Goal: Complete application form

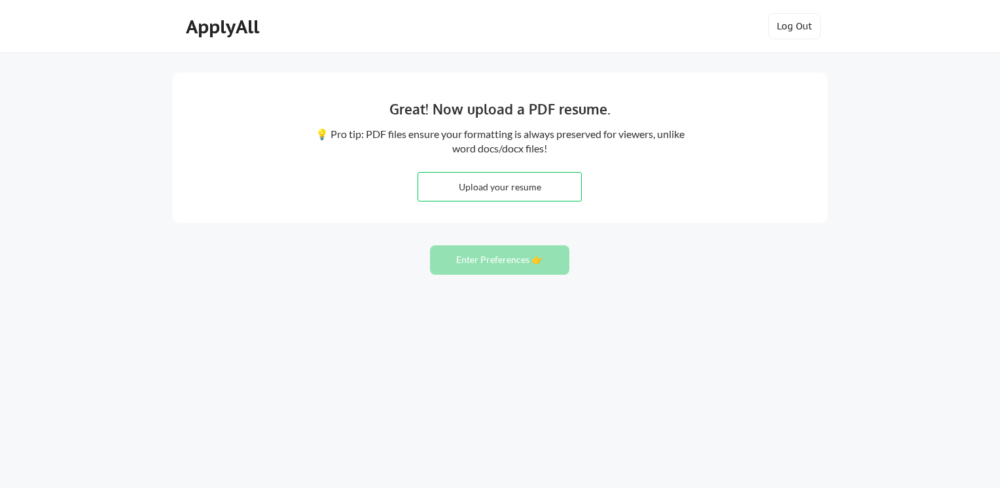
click at [499, 187] on input "file" at bounding box center [499, 187] width 163 height 28
click at [460, 181] on input "file" at bounding box center [499, 187] width 163 height 28
type input "C:\fakepath\CV - [PERSON_NAME] [PERSON_NAME].docx"
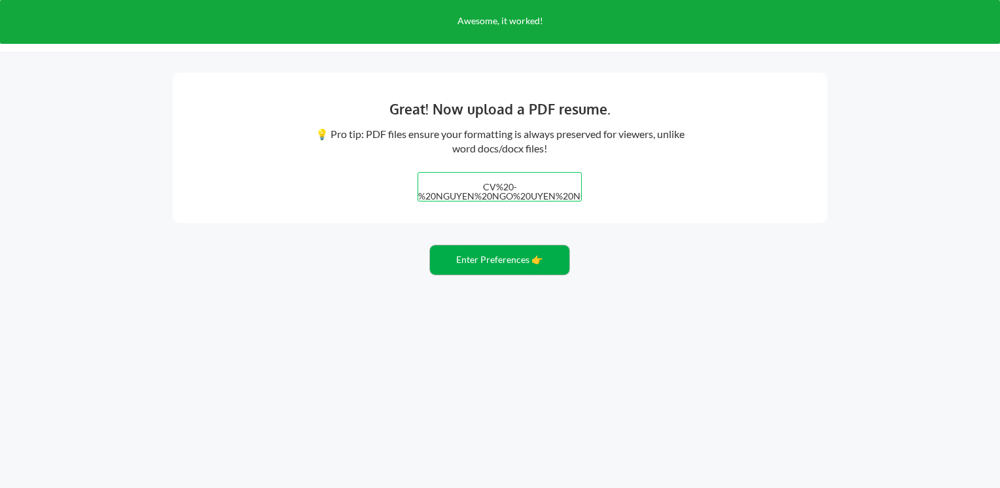
click at [528, 266] on button "Enter Preferences 👉" at bounding box center [499, 260] width 139 height 29
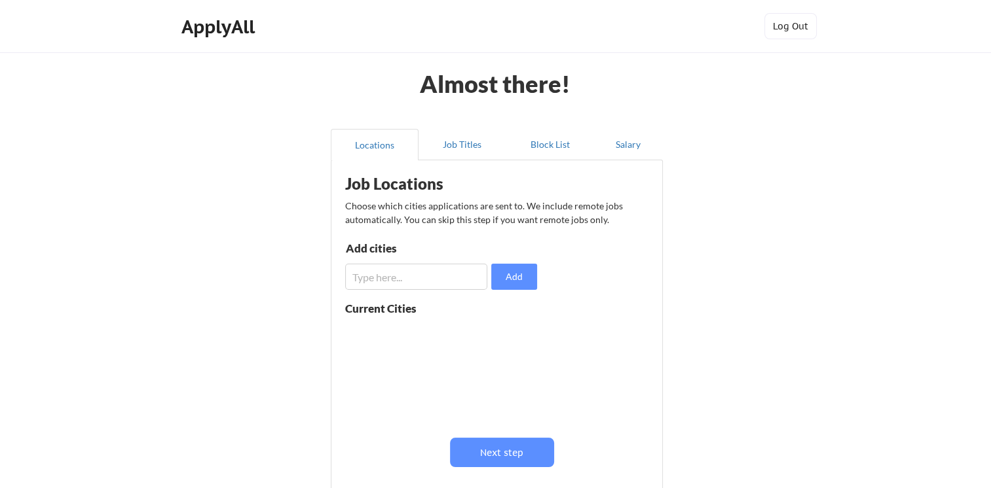
click at [380, 290] on div "Job Locations Choose which cities applications are sent to. We include remote j…" at bounding box center [499, 336] width 323 height 338
click at [395, 279] on input "input" at bounding box center [416, 277] width 142 height 26
type input "Ho Chi Minh"
click at [513, 277] on button "Add" at bounding box center [514, 277] width 46 height 26
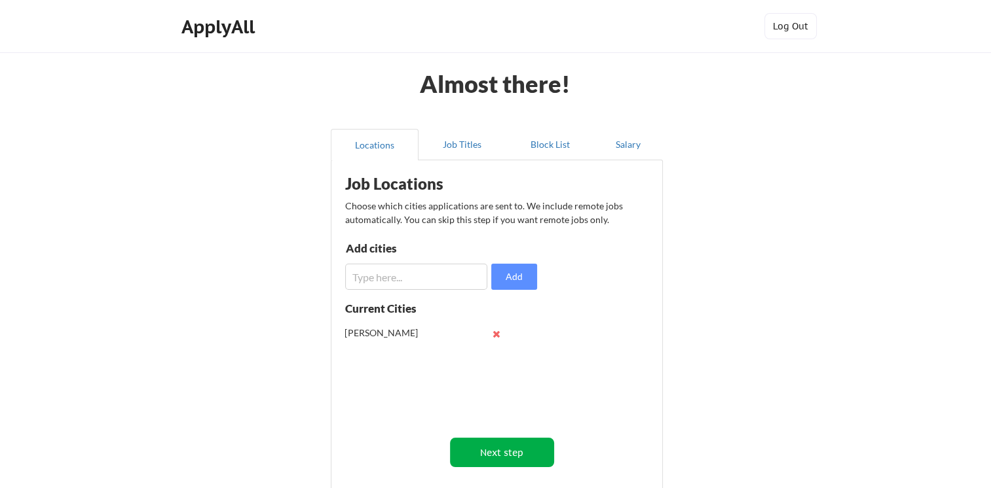
click at [482, 450] on button "Next step" at bounding box center [502, 452] width 104 height 29
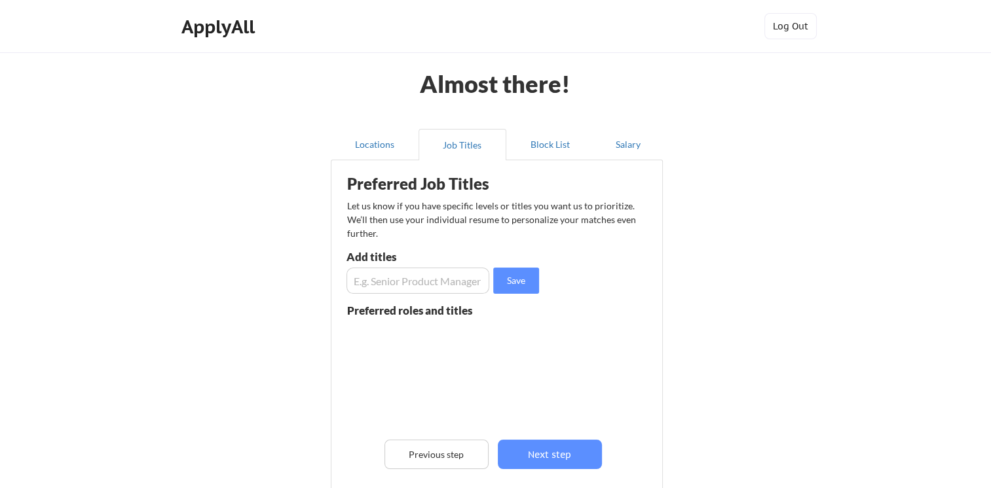
click at [382, 279] on input "input" at bounding box center [417, 281] width 143 height 26
type input "Technical Accounting"
click at [532, 450] on button "Next step" at bounding box center [550, 454] width 104 height 29
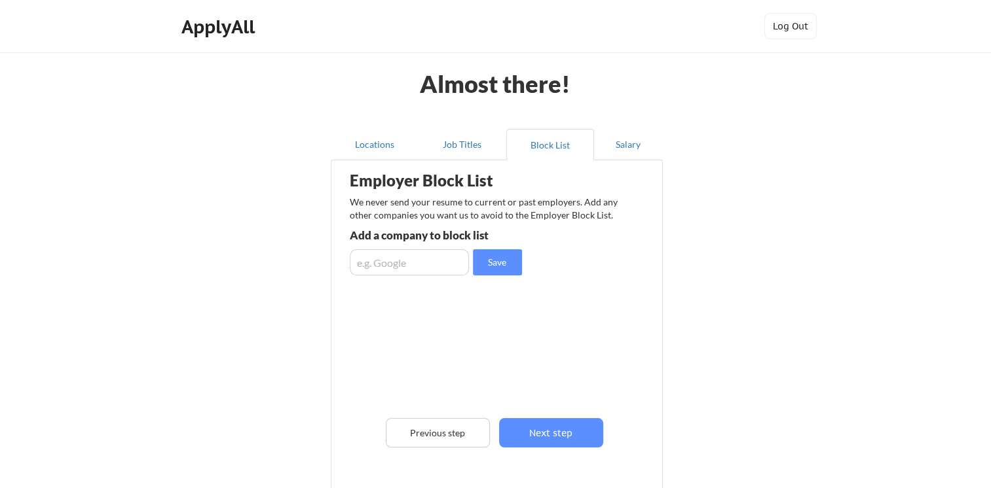
click at [411, 263] on input "input" at bounding box center [409, 262] width 119 height 26
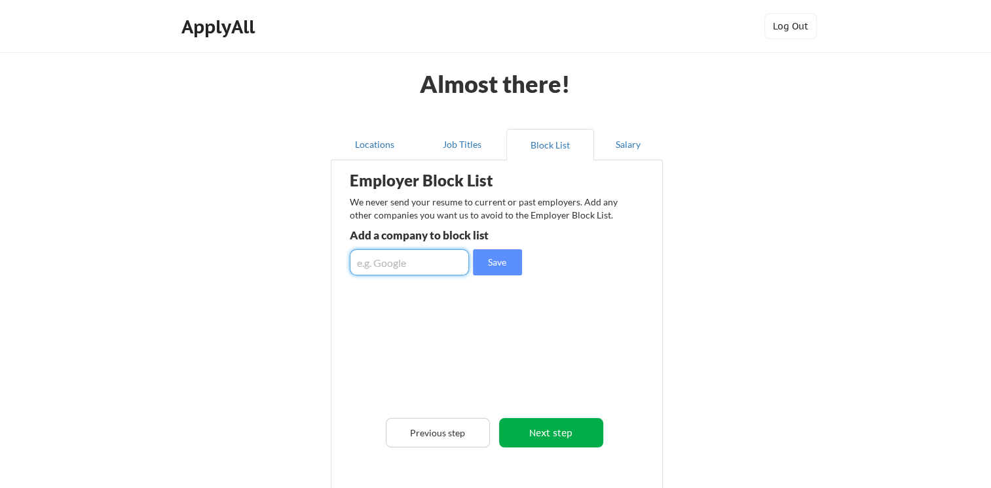
click at [546, 436] on button "Next step" at bounding box center [551, 432] width 104 height 29
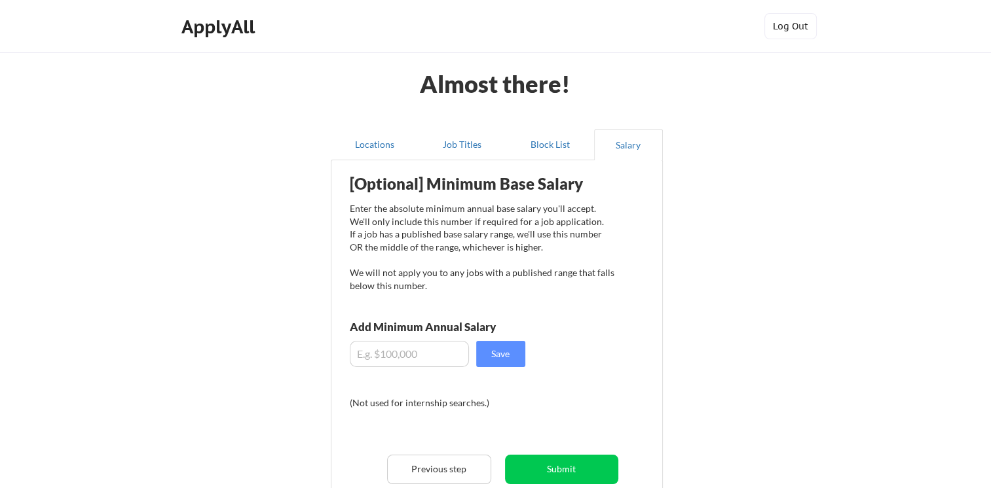
click at [398, 357] on input "input" at bounding box center [409, 354] width 119 height 26
click at [374, 355] on input "input" at bounding box center [409, 354] width 119 height 26
click at [364, 359] on input "input" at bounding box center [409, 354] width 119 height 26
click at [369, 357] on input "input" at bounding box center [409, 354] width 119 height 26
type input "$1,000"
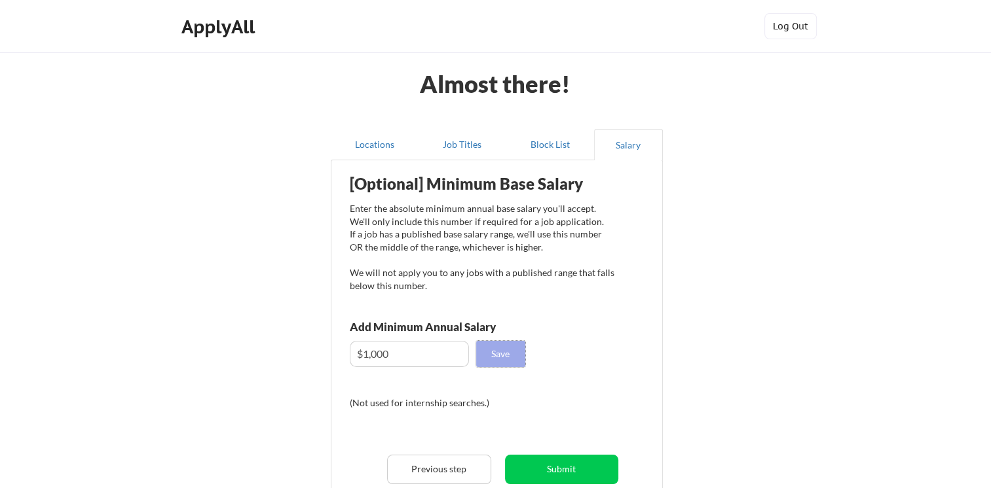
click at [485, 347] on button "Save" at bounding box center [500, 354] width 49 height 26
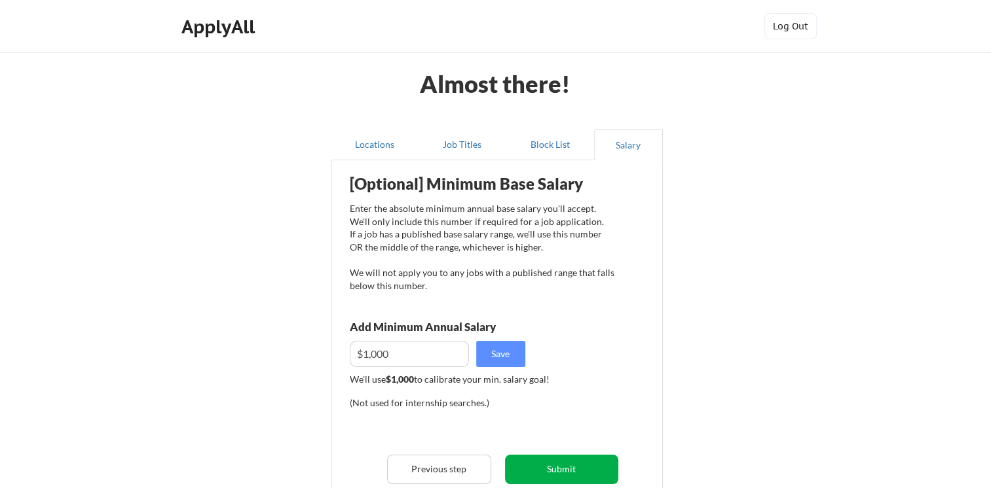
click at [545, 465] on button "Submit" at bounding box center [561, 469] width 113 height 29
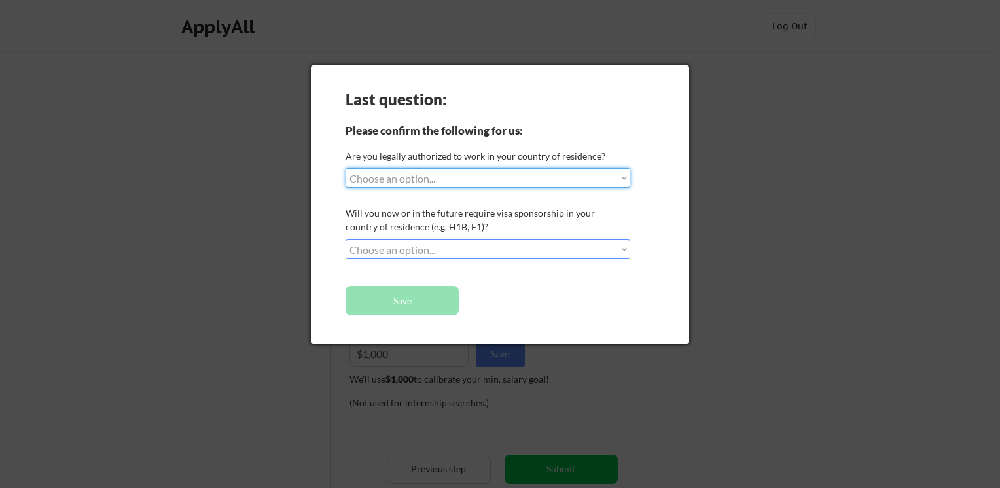
click at [454, 169] on select "Choose an option... Yes, I am a US Citizen Yes, I am a Canadian Citizen Yes, I …" at bounding box center [488, 178] width 285 height 20
select select ""no__i_am_not__yet__authorized""
click at [346, 168] on select "Choose an option... Yes, I am a US Citizen Yes, I am a Canadian Citizen Yes, I …" at bounding box center [488, 178] width 285 height 20
click at [439, 247] on select "Choose an option... No, I will not need sponsorship Yes, I will need sponsorship" at bounding box center [488, 250] width 285 height 20
select select ""no__i_will_not_need_sponsorship""
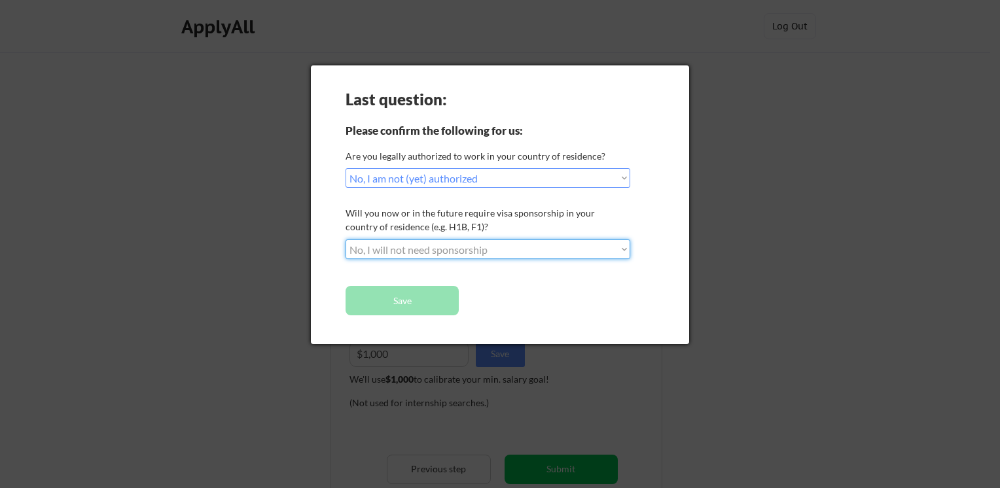
click at [346, 240] on select "Choose an option... No, I will not need sponsorship Yes, I will need sponsorship" at bounding box center [488, 250] width 285 height 20
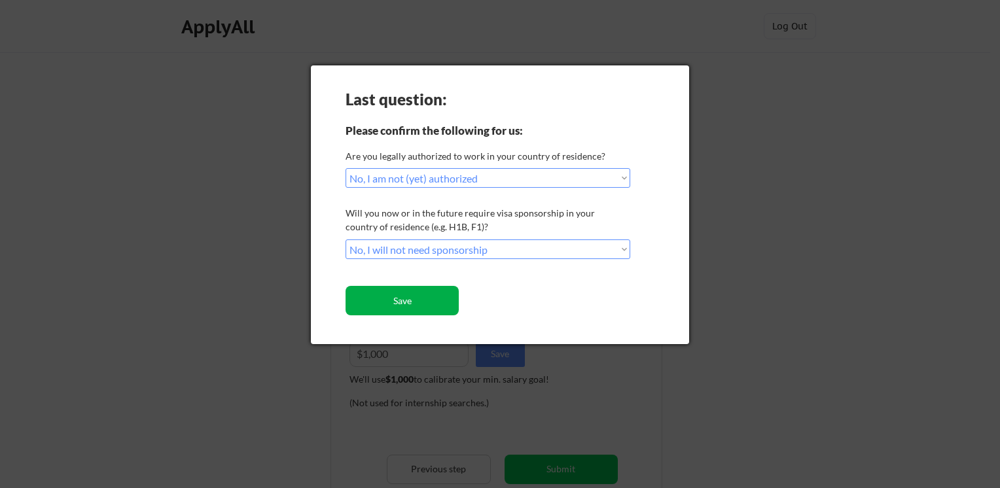
click at [399, 295] on button "Save" at bounding box center [402, 300] width 113 height 29
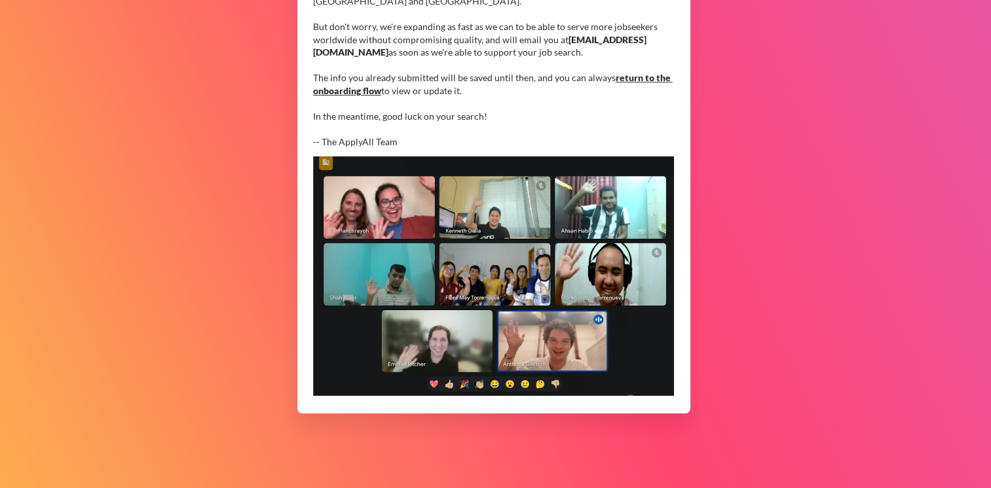
scroll to position [100, 0]
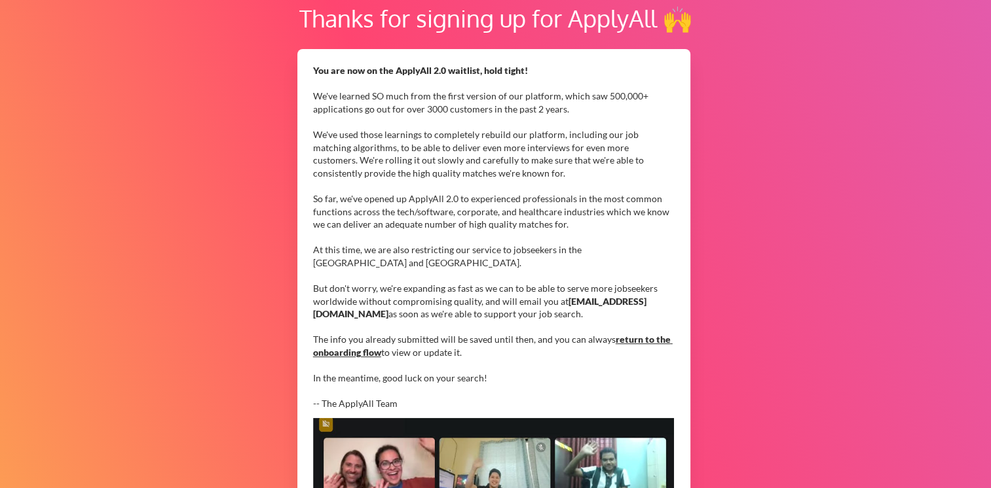
click at [440, 39] on div "You are now on the ApplyAll 2.0 waitlist, hold tight! We've learned SO much fro…" at bounding box center [494, 385] width 420 height 693
